Goal: Ask a question: Seek information or help from site administrators or community

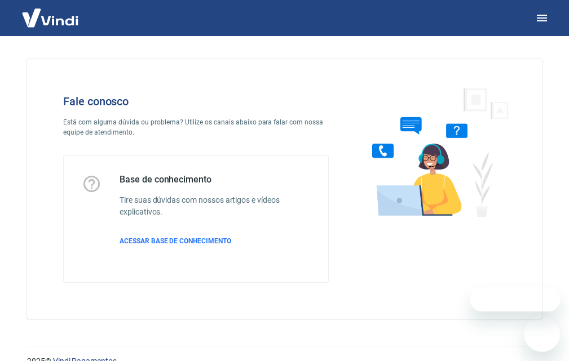
click at [156, 147] on div "Fale conosco Está com alguma dúvida ou problema? Utilize os canais abaixo para …" at bounding box center [196, 189] width 302 height 224
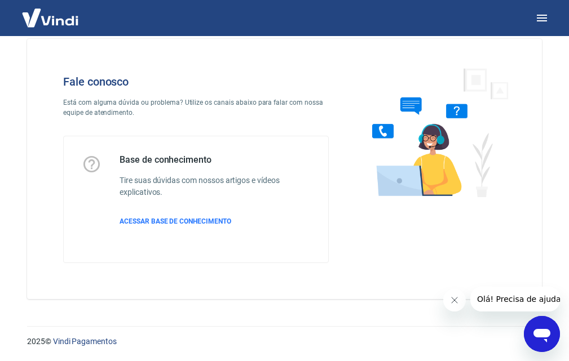
click at [540, 335] on icon "Abrir janela de mensagens" at bounding box center [541, 336] width 17 height 14
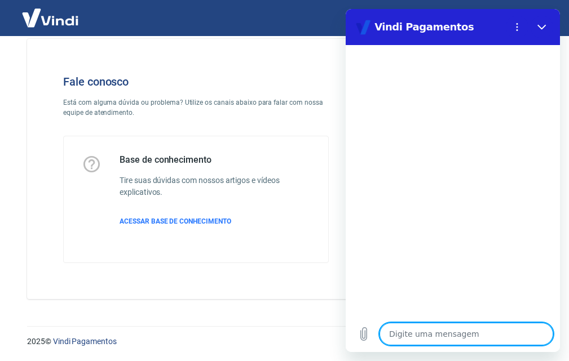
type textarea "P"
type textarea "x"
type textarea "Pr"
type textarea "x"
type textarea "Pre"
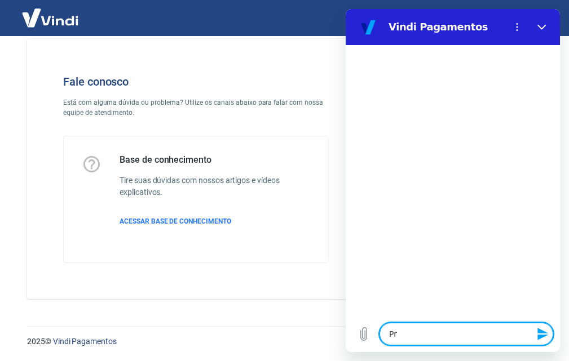
type textarea "x"
type textarea "Prec"
type textarea "x"
type textarea "Preci"
type textarea "x"
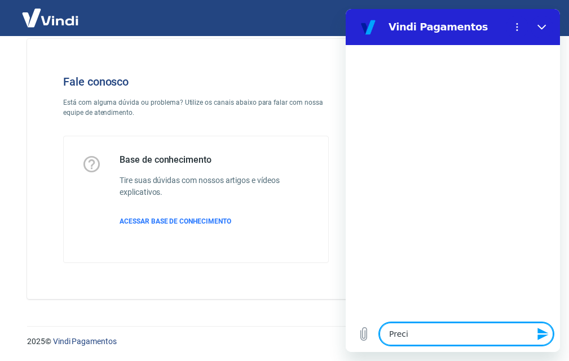
type textarea "Precis"
type textarea "x"
type textarea "Preciso"
type textarea "x"
type textarea "Preciso"
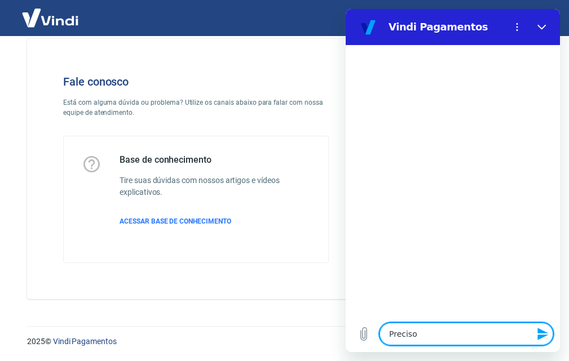
type textarea "x"
type textarea "Preciso d"
type textarea "x"
type textarea "Preciso de"
type textarea "x"
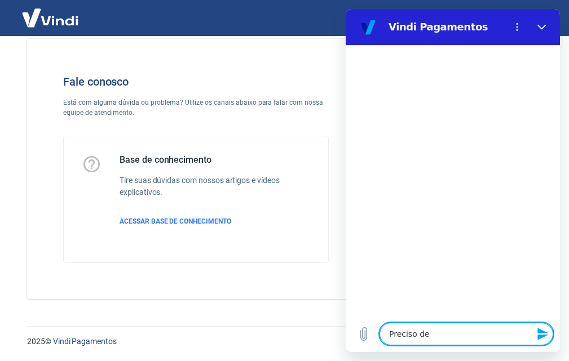
type textarea "Preciso de"
type textarea "x"
type textarea "Preciso de a"
type textarea "x"
type textarea "Preciso de aj"
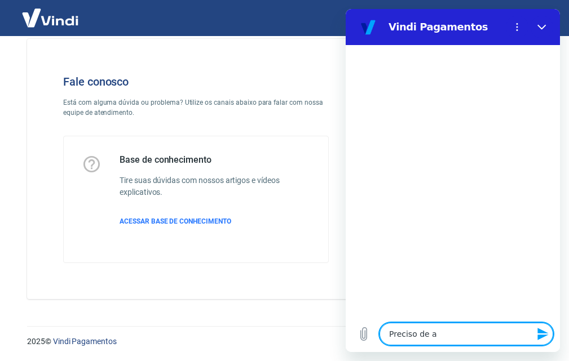
type textarea "x"
type textarea "Preciso de aju"
type textarea "x"
type textarea "Preciso de ajud"
type textarea "x"
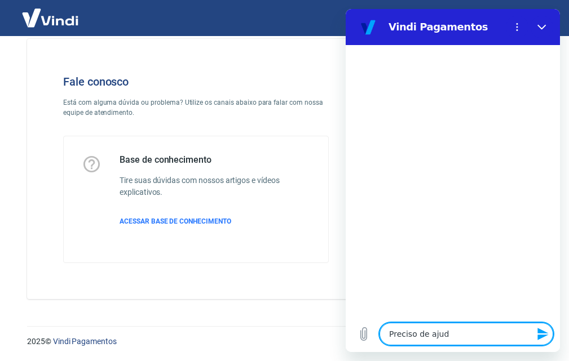
type textarea "Preciso de ajuda"
type textarea "x"
type textarea "Preciso de ajuda"
type textarea "x"
type textarea "Preciso de ajuda c"
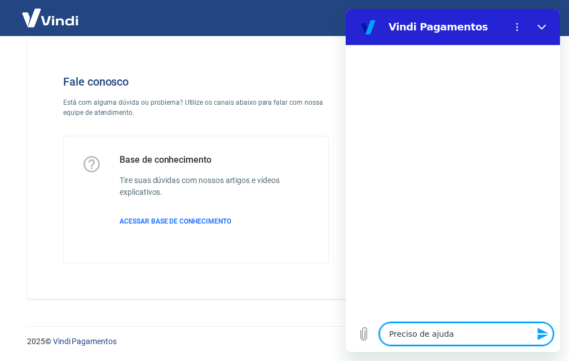
type textarea "x"
type textarea "Preciso de ajuda co"
type textarea "x"
type textarea "Preciso de ajuda com"
type textarea "x"
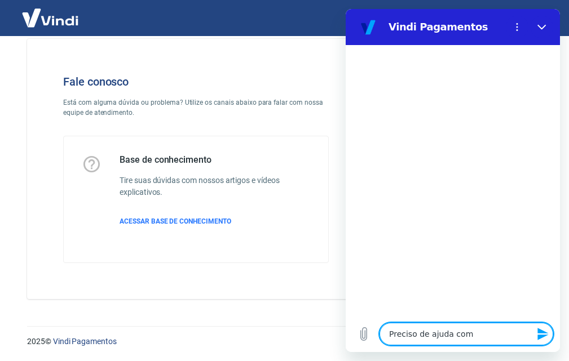
type textarea "Preciso de ajuda com"
type textarea "x"
type textarea "Preciso de ajuda com a"
type textarea "x"
type textarea "Preciso de ajuda com a"
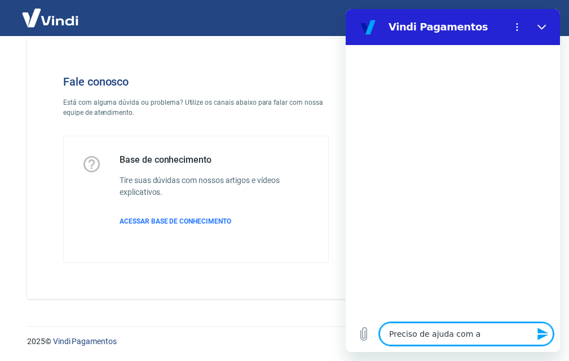
type textarea "x"
type textarea "Preciso de ajuda com a t"
type textarea "x"
type textarea "Preciso de ajuda com a tr"
type textarea "x"
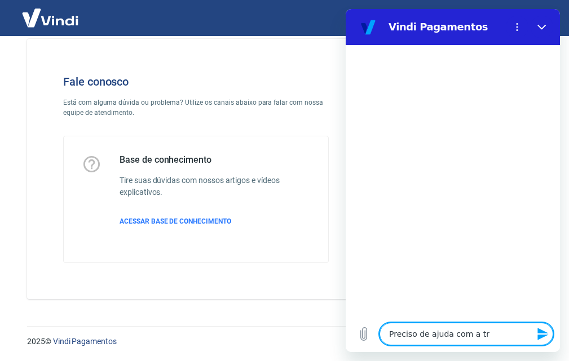
type textarea "Preciso de ajuda com a tra"
type textarea "x"
type textarea "Preciso de ajuda com a tran"
type textarea "x"
type textarea "Preciso de ajuda com a trans"
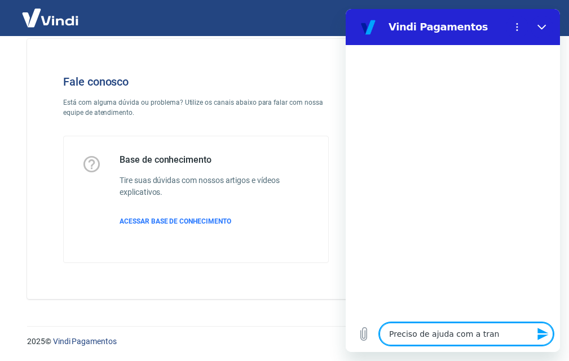
type textarea "x"
type textarea "Preciso de ajuda com a transa"
type textarea "x"
type textarea "Preciso de ajuda com a transa~ç"
type textarea "x"
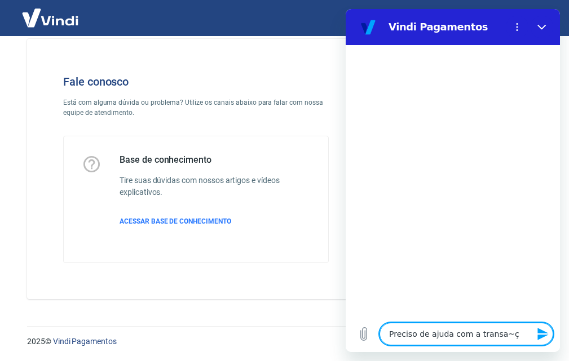
type textarea "Preciso de ajuda com a transa~ç"
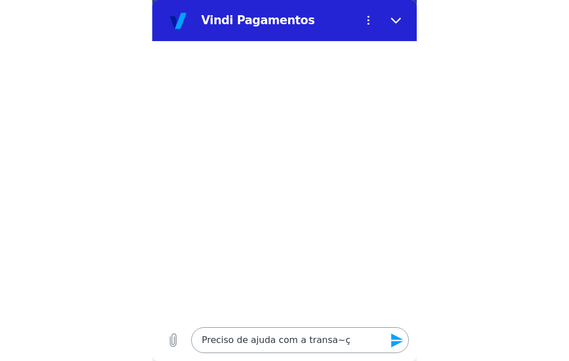
click at [341, 341] on textarea "Preciso de ajuda com a transa~ç" at bounding box center [300, 341] width 218 height 26
click at [335, 338] on textarea "Preciso de ajuda com a transa~ç" at bounding box center [300, 341] width 218 height 26
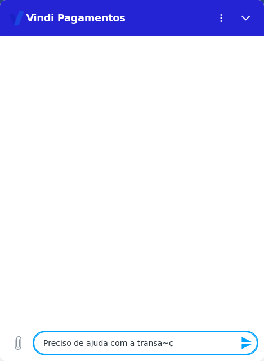
type textarea "x"
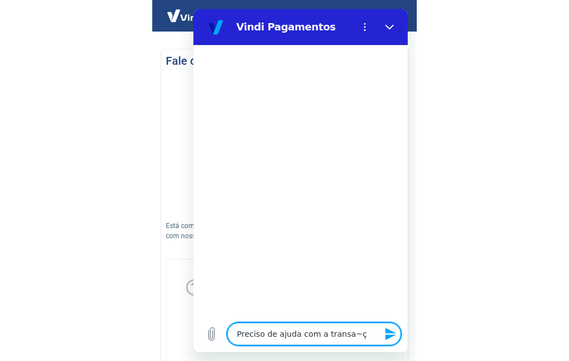
scroll to position [20, 0]
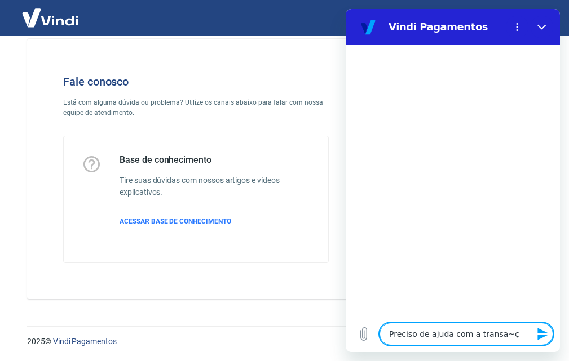
type textarea "Preciso de ajuda com a transa~"
type textarea "x"
type textarea "Preciso de ajuda com a transa"
type textarea "x"
type textarea "Preciso de ajuda com a transaç"
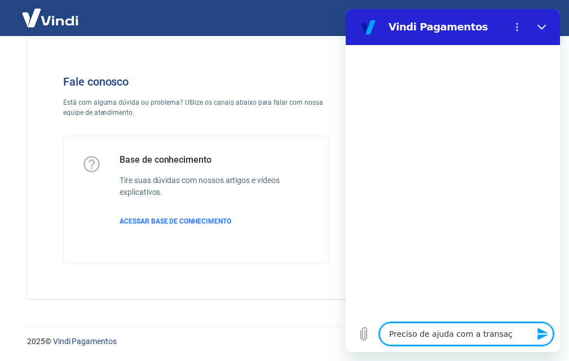
type textarea "x"
type textarea "Preciso de ajuda com a transaçã"
type textarea "x"
type textarea "Preciso de ajuda com a transação"
type textarea "x"
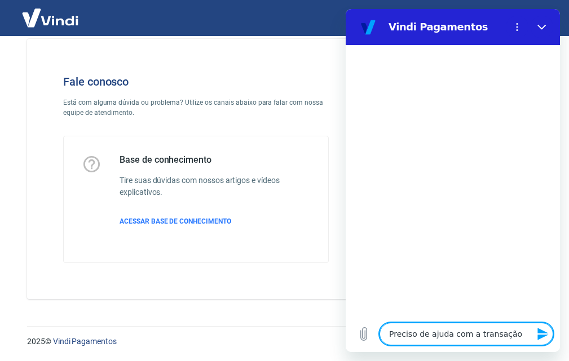
type textarea "Preciso de ajuda com a transação"
type textarea "x"
paste textarea "224065350"
type textarea "Preciso de ajuda com a transação 224065350"
type textarea "x"
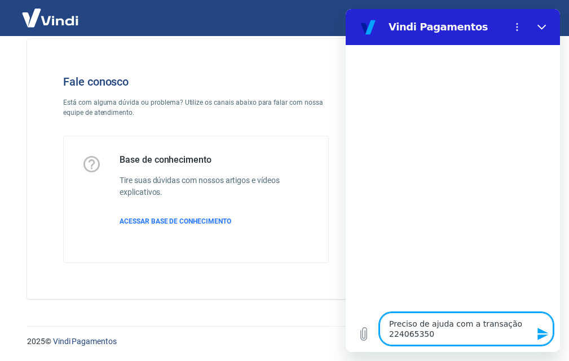
type textarea "Preciso de ajuda com a transação 224065350,"
type textarea "x"
type textarea "Preciso de ajuda com a transação 224065350,"
type textarea "x"
type textarea "Preciso de ajuda com a transação 224065350, p"
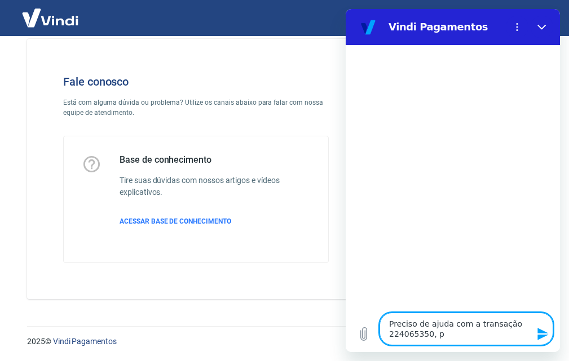
type textarea "x"
type textarea "Preciso de ajuda com a transação 224065350, po"
type textarea "x"
type textarea "Preciso de ajuda com a transação 224065350, por"
type textarea "x"
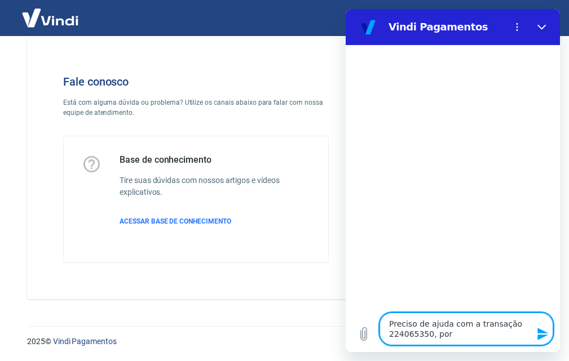
type textarea "Preciso de ajuda com a transação 224065350, por"
type textarea "x"
type textarea "Preciso de ajuda com a transação 224065350, por a"
type textarea "x"
type textarea "Preciso de ajuda com a transação 224065350, por aç"
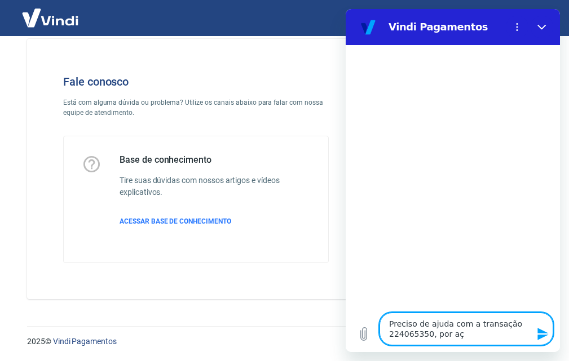
type textarea "x"
type textarea "Preciso de ajuda com a transação 224065350, por açg"
type textarea "x"
type textarea "Preciso de ajuda com a transação 224065350, por açgu"
type textarea "x"
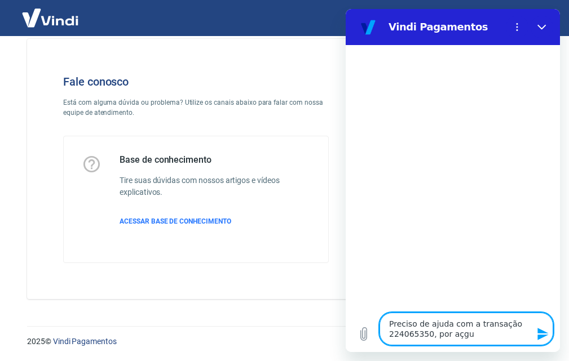
type textarea "Preciso de ajuda com a transação 224065350, por açgum"
type textarea "x"
type textarea "Preciso de ajuda com a transação 224065350, por açguma"
type textarea "x"
type textarea "Preciso de ajuda com a transação 224065350, por açguma"
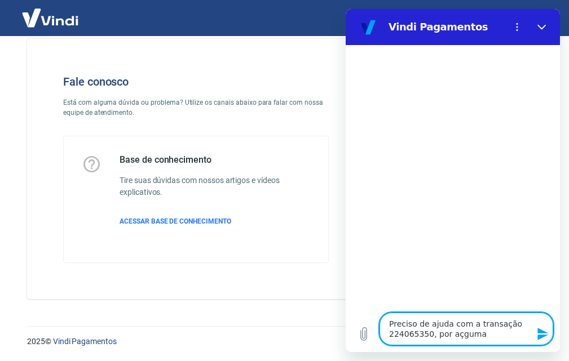
type textarea "x"
type textarea "Preciso de ajuda com a transação 224065350, por açguma"
type textarea "x"
type textarea "Preciso de ajuda com a transação 224065350, por açgum"
type textarea "x"
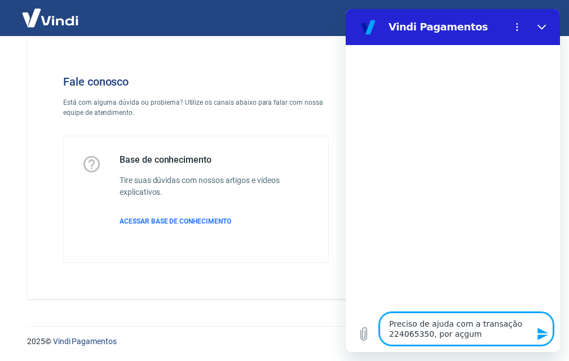
type textarea "Preciso de ajuda com a transação 224065350, por açgu"
type textarea "x"
type textarea "Preciso de ajuda com a transação 224065350, por açg"
type textarea "x"
type textarea "Preciso de ajuda com a transação 224065350, por aç"
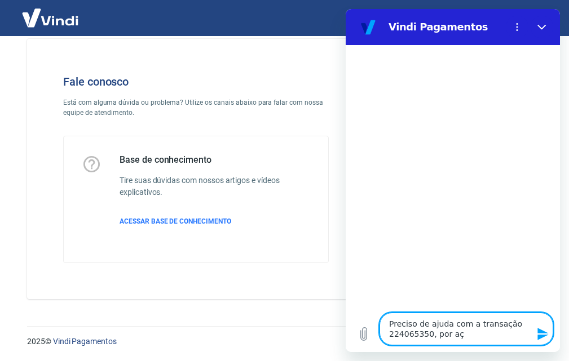
type textarea "x"
type textarea "Preciso de ajuda com a transação 224065350, por a"
type textarea "x"
type textarea "Preciso de ajuda com a transação 224065350, por al"
type textarea "x"
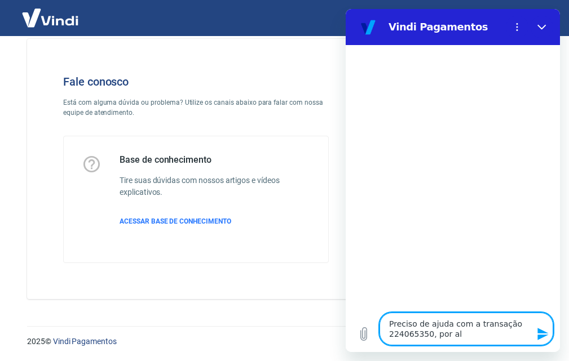
type textarea "Preciso de ajuda com a transação 224065350, por alg"
type textarea "x"
type textarea "Preciso de ajuda com a transação 224065350, por algu"
type textarea "x"
type textarea "Preciso de ajuda com a transação 224065350, por algum"
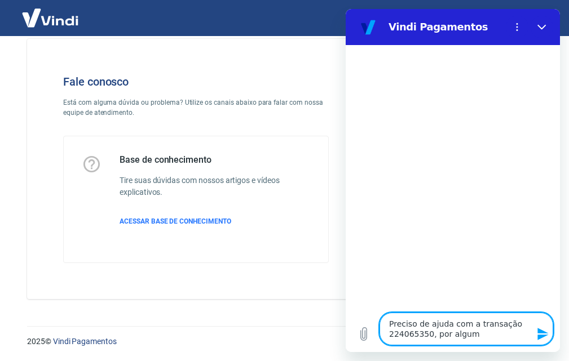
type textarea "x"
type textarea "Preciso de ajuda com a transação 224065350, por alguma"
type textarea "x"
type textarea "Preciso de ajuda com a transação 224065350, por alguma"
type textarea "x"
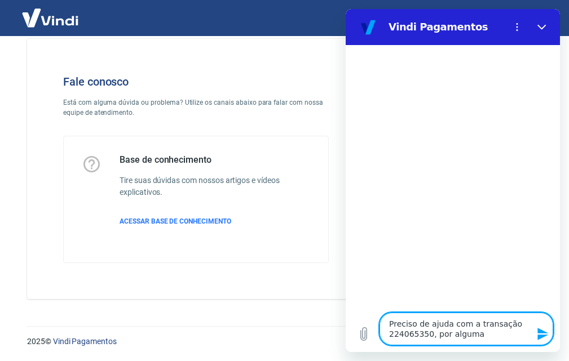
type textarea "Preciso de ajuda com a transação 224065350, por alguma r"
type textarea "x"
type textarea "Preciso de ajuda com a transação 224065350, por alguma ra"
type textarea "x"
type textarea "Preciso de ajuda com a transação 224065350, por alguma raz"
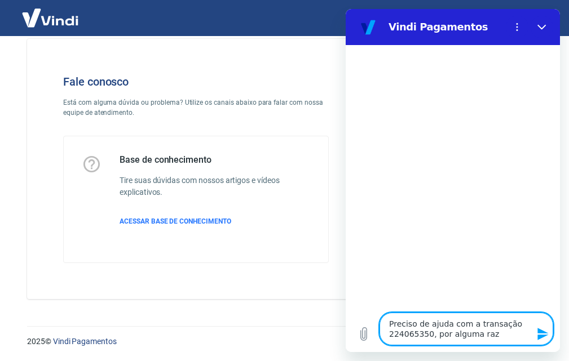
type textarea "x"
type textarea "Preciso de ajuda com a transação 224065350, por alguma razã"
type textarea "x"
type textarea "Preciso de ajuda com a transação 224065350, por alguma razão"
type textarea "x"
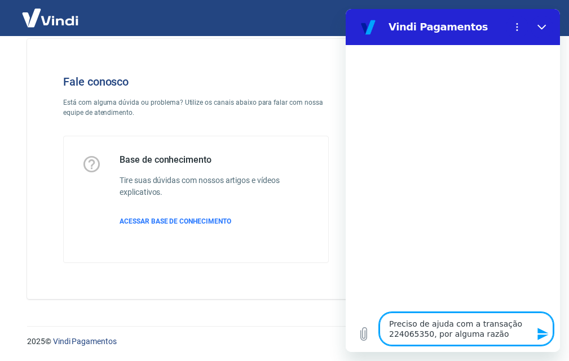
type textarea "Preciso de ajuda com a transação 224065350, por alguma razão"
type textarea "x"
type textarea "Preciso de ajuda com a transação 224065350, por alguma razão n"
type textarea "x"
type textarea "Preciso de ajuda com a transação 224065350, por alguma razão nã"
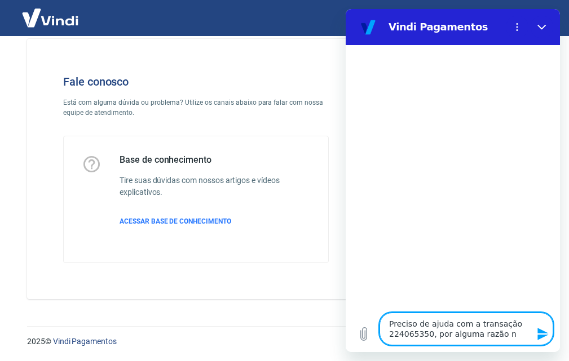
type textarea "x"
type textarea "Preciso de ajuda com a transação 224065350, por alguma razão não"
type textarea "x"
type textarea "Preciso de ajuda com a transação 224065350, por alguma razão não"
type textarea "x"
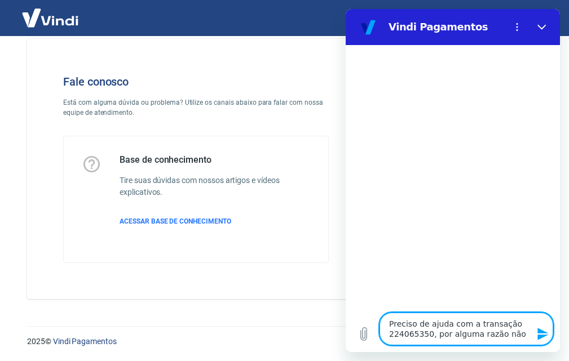
type textarea "Preciso de ajuda com a transação 224065350, por alguma razão não f"
type textarea "x"
type textarea "Preciso de ajuda com a transação 224065350, por alguma razão não fo"
type textarea "x"
type textarea "Preciso de ajuda com a transação 224065350, por alguma razão não foi"
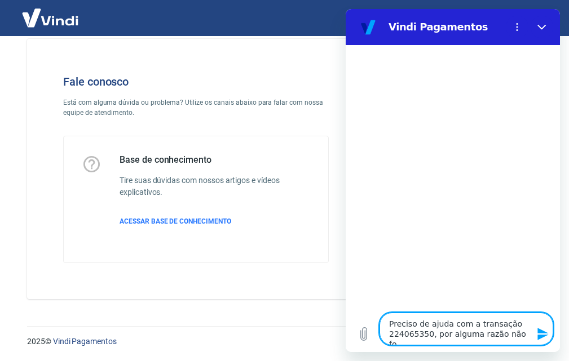
type textarea "x"
type textarea "Preciso de ajuda com a transação 224065350, por alguma razão não foi"
type textarea "x"
type textarea "Preciso de ajuda com a transação 224065350, por alguma razão não foi a"
type textarea "x"
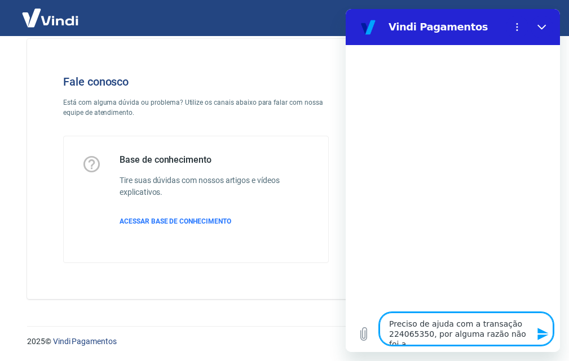
type textarea "Preciso de ajuda com a transação 224065350, por alguma razão não foi ap"
type textarea "x"
type textarea "Preciso de ajuda com a transação 224065350, por alguma razão não foi apr"
type textarea "x"
type textarea "Preciso de ajuda com a transação 224065350, por alguma razão não foi apro"
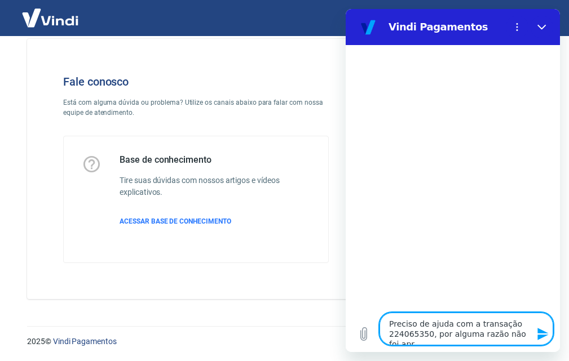
type textarea "x"
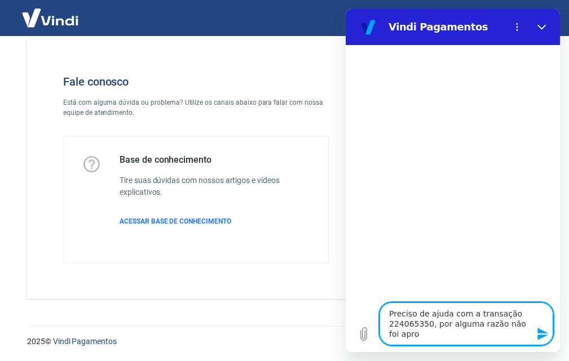
type textarea "Preciso de ajuda com a transação 224065350, por alguma razão não foi aprov"
type textarea "x"
type textarea "Preciso de ajuda com a transação 224065350, por alguma razão não foi aprova"
type textarea "x"
type textarea "Preciso de ajuda com a transação 224065350, por alguma razão não foi aprovad"
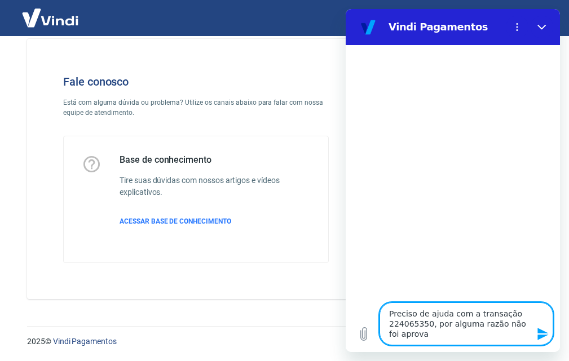
type textarea "x"
type textarea "Preciso de ajuda com a transação 224065350, por alguma razão não foi aprovada"
type textarea "x"
type textarea "Preciso de ajuda com a transação 224065350, por alguma razão não foi aprovada,"
type textarea "x"
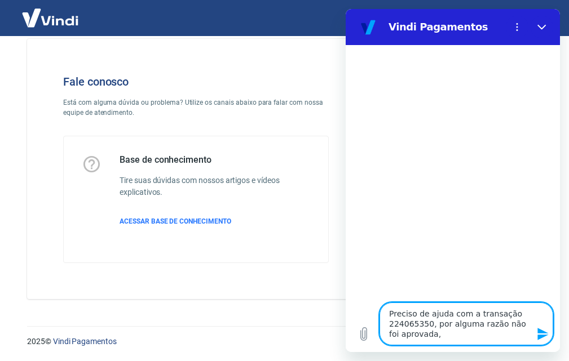
type textarea "Preciso de ajuda com a transação 224065350, por alguma razão não foi aprovada,"
type textarea "x"
type textarea "Preciso de ajuda com a transação 224065350, por alguma razão não foi aprovada, f"
type textarea "x"
type textarea "Preciso de ajuda com a transação 224065350, por alguma razão não foi aprovada, …"
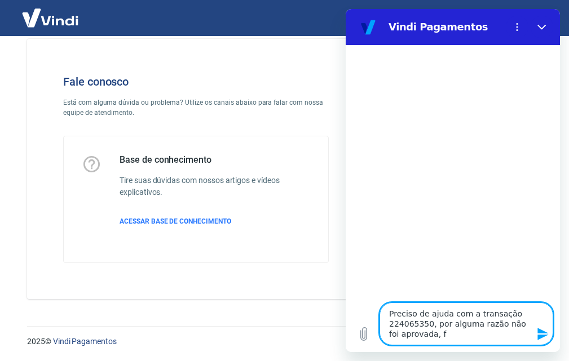
type textarea "x"
type textarea "Preciso de ajuda com a transação 224065350, por alguma razão não foi aprovada, …"
type textarea "x"
type textarea "Preciso de ajuda com a transação 224065350, por alguma razão não foi aprovada, …"
type textarea "x"
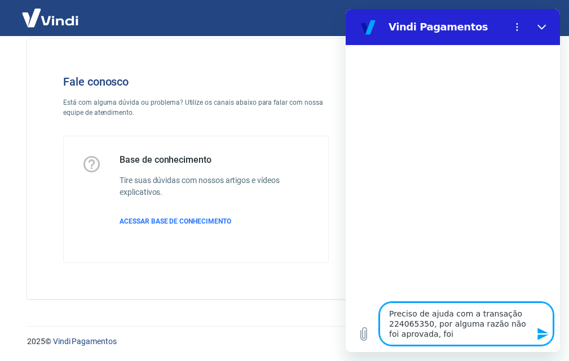
type textarea "Preciso de ajuda com a transação 224065350, por alguma razão não foi aprovada, …"
type textarea "x"
type textarea "Preciso de ajuda com a transação 224065350, por alguma razão não foi aprovada, …"
type textarea "x"
type textarea "Preciso de ajuda com a transação 224065350, por alguma razão não foi aprovada, …"
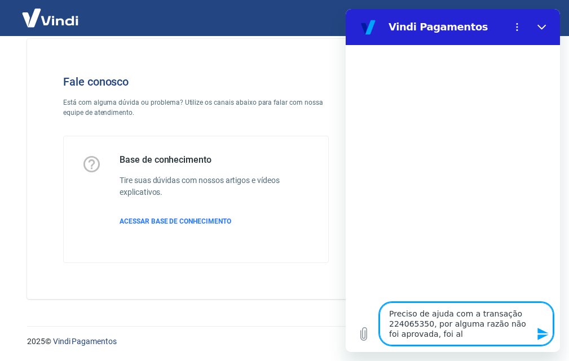
type textarea "x"
type textarea "Preciso de ajuda com a transação 224065350, por alguma razão não foi aprovada, …"
type textarea "x"
type textarea "Preciso de ajuda com a transação 224065350, por alguma razão não foi aprovada, …"
type textarea "x"
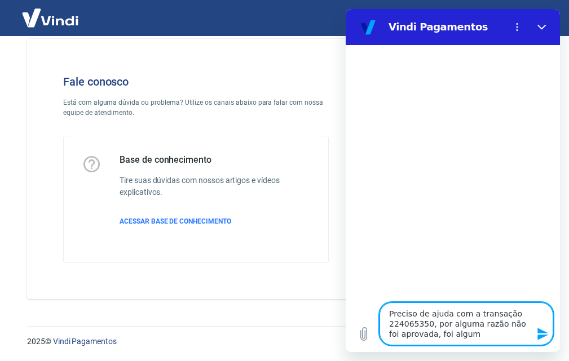
type textarea "Preciso de ajuda com a transação 224065350, por alguma razão não foi aprovada, …"
type textarea "x"
type textarea "Preciso de ajuda com a transação 224065350, por alguma razão não foi aprovada, …"
type textarea "x"
type textarea "Preciso de ajuda com a transação 224065350, por alguma razão não foi aprovada, …"
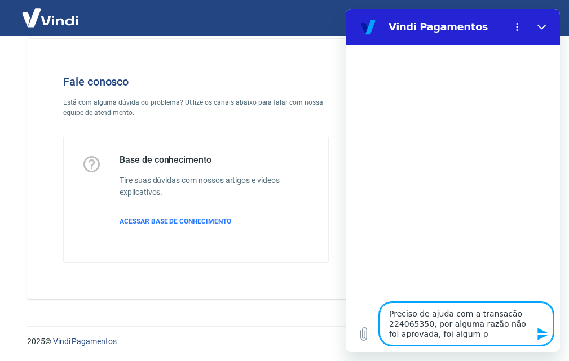
type textarea "x"
type textarea "Preciso de ajuda com a transação 224065350, por alguma razão não foi aprovada, …"
type textarea "x"
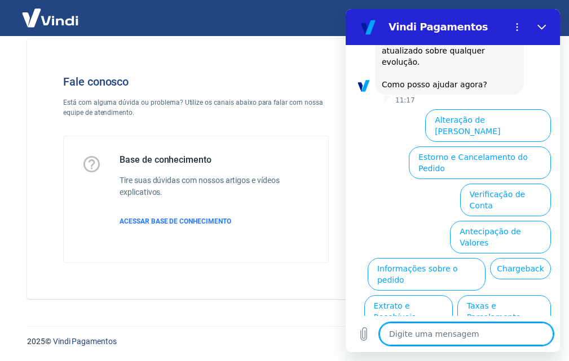
scroll to position [385, 0]
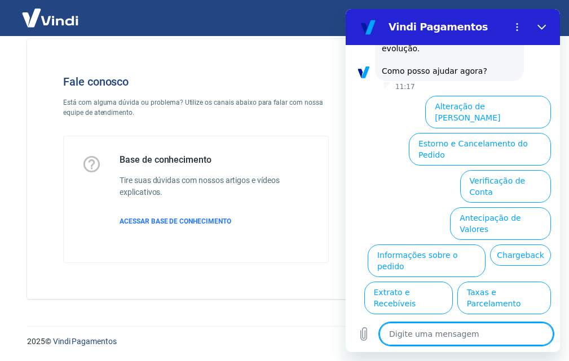
drag, startPoint x: 557, startPoint y: 241, endPoint x: 917, endPoint y: 267, distance: 360.6
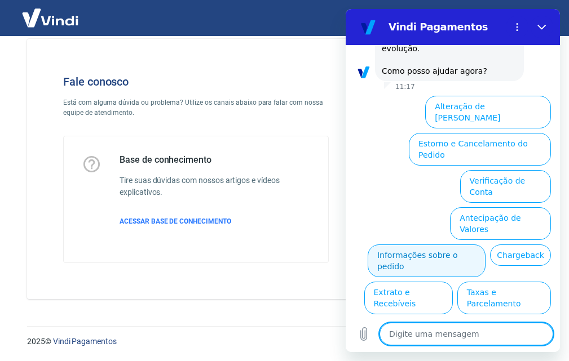
click at [485, 245] on button "Informações sobre o pedido" at bounding box center [427, 261] width 118 height 33
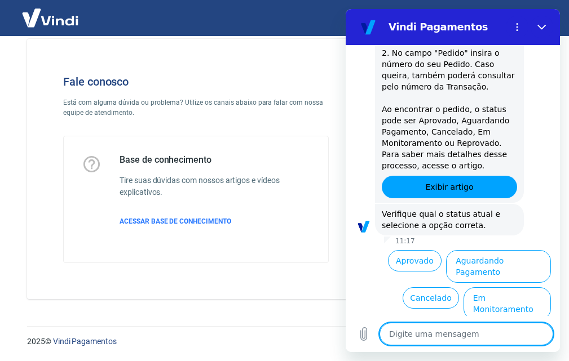
scroll to position [578, 0]
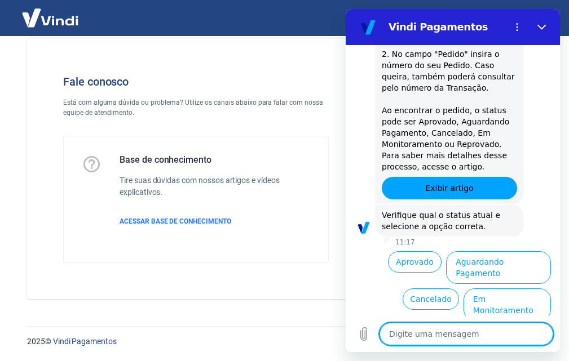
click at [523, 326] on button "Reprovado" at bounding box center [522, 336] width 58 height 21
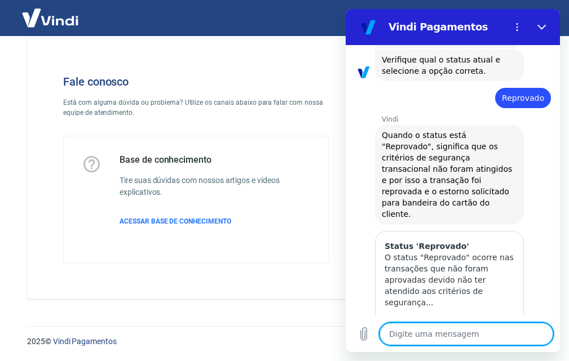
scroll to position [886, 0]
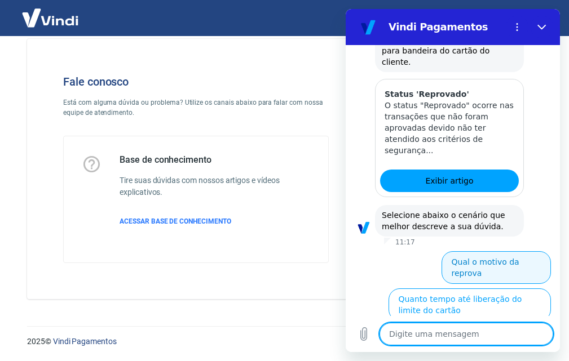
click at [488, 251] on button "Qual o motivo da reprova" at bounding box center [495, 267] width 109 height 33
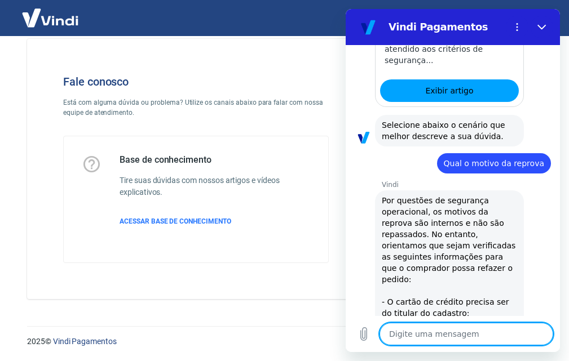
scroll to position [1033, 0]
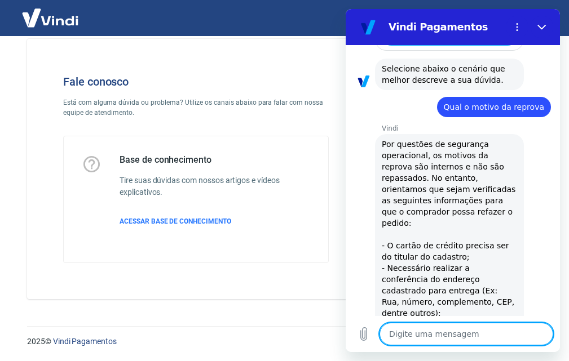
click at [382, 140] on span "Por questões de segurança operacional, os motivos da reprova são internos e não…" at bounding box center [450, 342] width 137 height 404
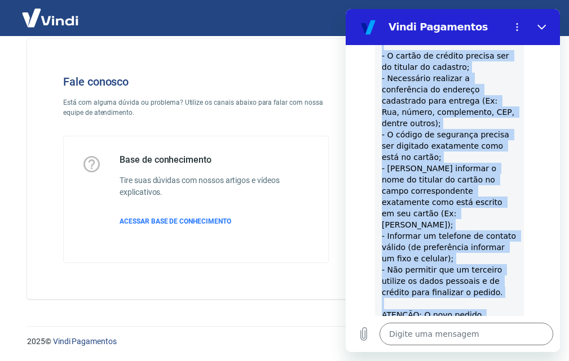
scroll to position [1258, 0]
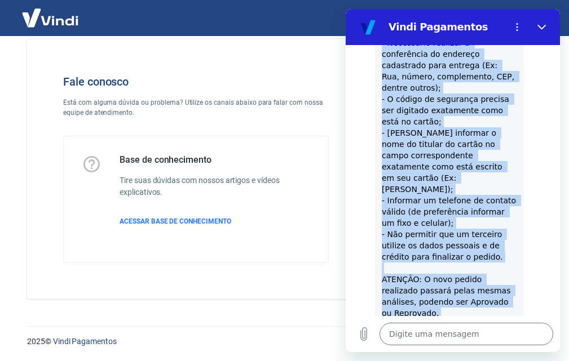
drag, startPoint x: 426, startPoint y: 144, endPoint x: 458, endPoint y: 239, distance: 100.2
click at [457, 246] on div "Vindi diz: Por questões de segurança operacional, os motivos da reprova são int…" at bounding box center [449, 116] width 149 height 415
copy span "orientamos que sejam verificadas as seguintes informações para que o comprador …"
